Goal: Task Accomplishment & Management: Use online tool/utility

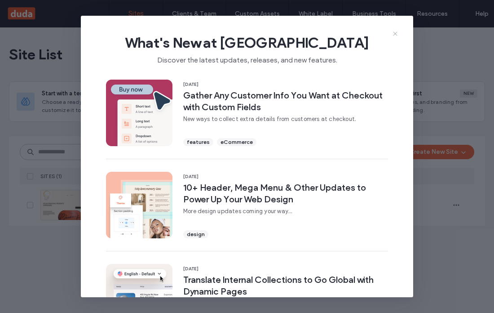
click at [393, 30] on icon at bounding box center [395, 33] width 7 height 7
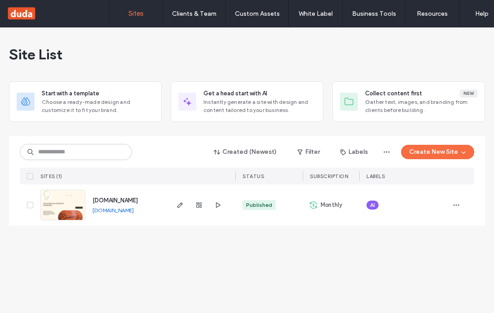
click at [172, 55] on div "Site List" at bounding box center [247, 54] width 476 height 54
click at [121, 201] on span "[DOMAIN_NAME]" at bounding box center [115, 200] width 45 height 7
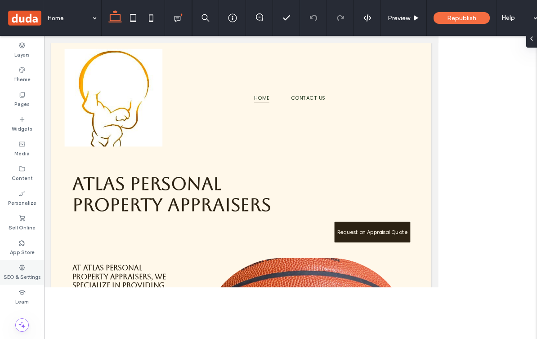
click at [19, 274] on label "SEO & Settings" at bounding box center [22, 276] width 37 height 10
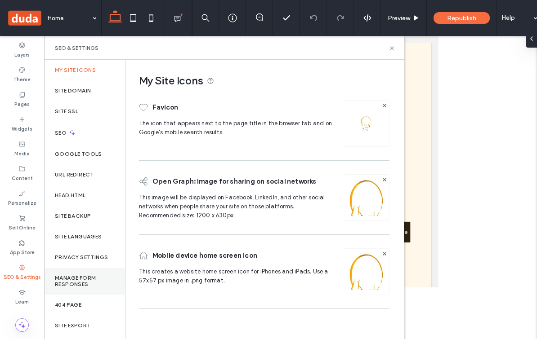
click at [80, 283] on label "Manage Form Responses" at bounding box center [84, 281] width 59 height 13
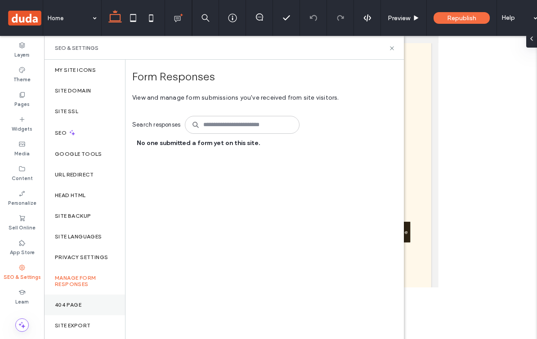
click at [79, 307] on label "404 Page" at bounding box center [68, 305] width 27 height 6
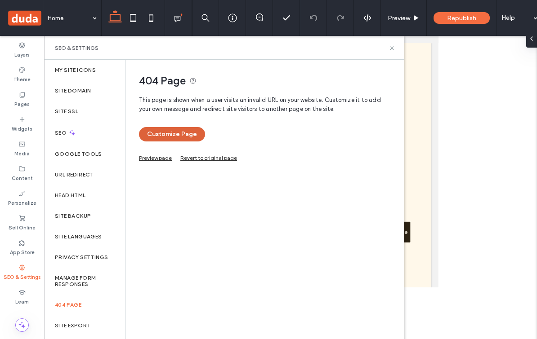
click at [162, 134] on button "Customize Page" at bounding box center [172, 134] width 66 height 14
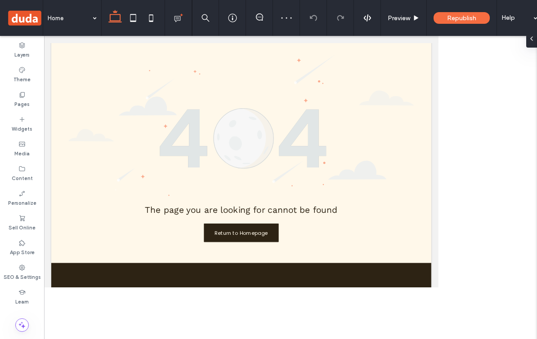
scroll to position [147, 0]
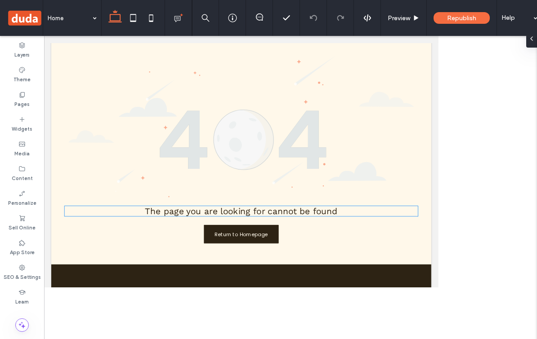
click at [334, 256] on span "The page you are looking for cannot be found" at bounding box center [290, 255] width 240 height 13
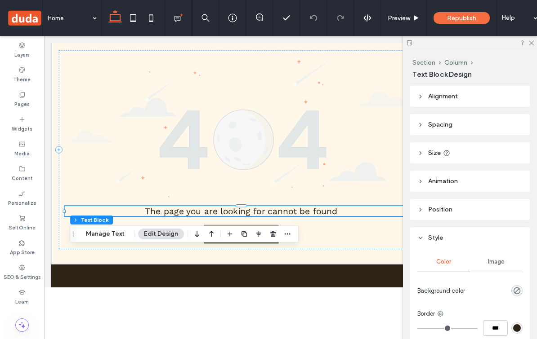
click at [359, 255] on span "The page you are looking for cannot be found" at bounding box center [290, 255] width 240 height 13
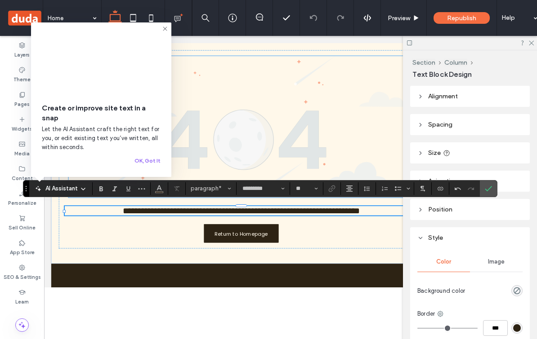
click at [412, 159] on img at bounding box center [291, 149] width 432 height 177
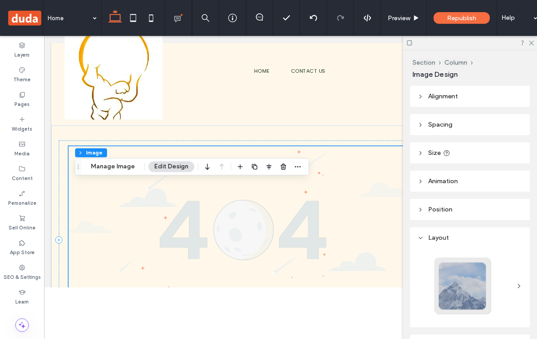
scroll to position [40, 0]
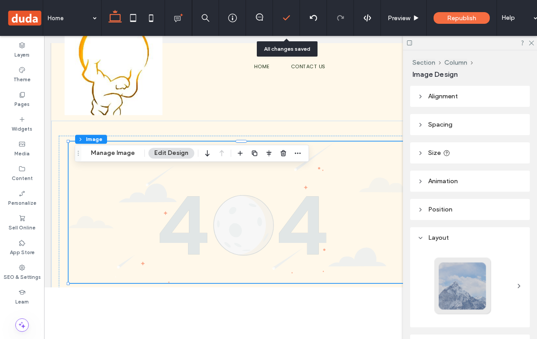
click at [286, 20] on icon at bounding box center [286, 17] width 9 height 9
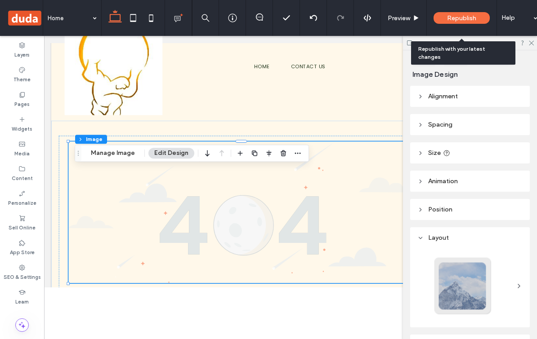
click at [465, 17] on span "Republish" at bounding box center [461, 18] width 29 height 8
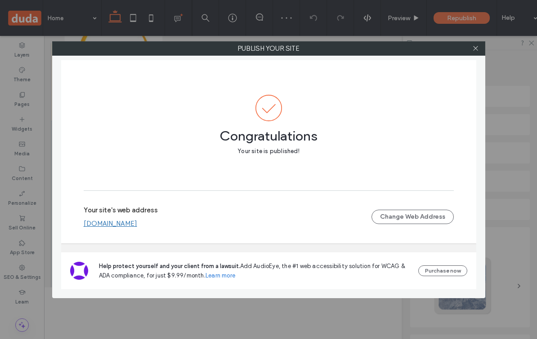
click at [17, 274] on div "Publish your site Congratulations Your site is published! Your site's web addre…" at bounding box center [268, 169] width 537 height 339
click at [475, 50] on icon at bounding box center [475, 48] width 7 height 7
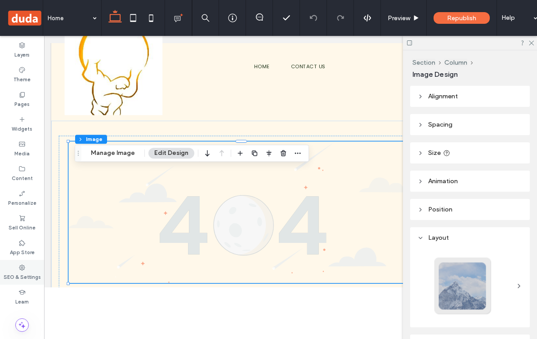
click at [17, 281] on div "SEO & Settings" at bounding box center [22, 272] width 44 height 25
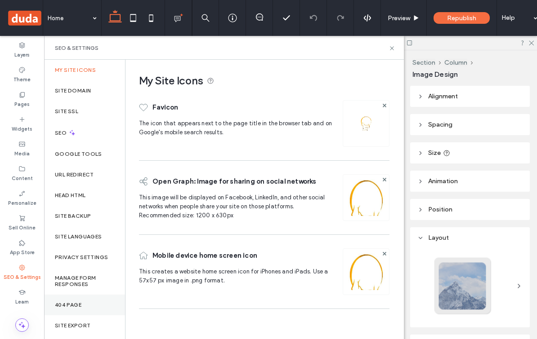
click at [53, 299] on div "404 Page" at bounding box center [84, 305] width 81 height 21
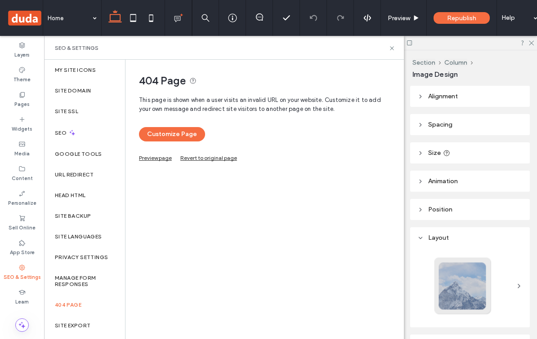
click at [161, 160] on link "Preview page" at bounding box center [155, 157] width 33 height 5
